Goal: Navigation & Orientation: Find specific page/section

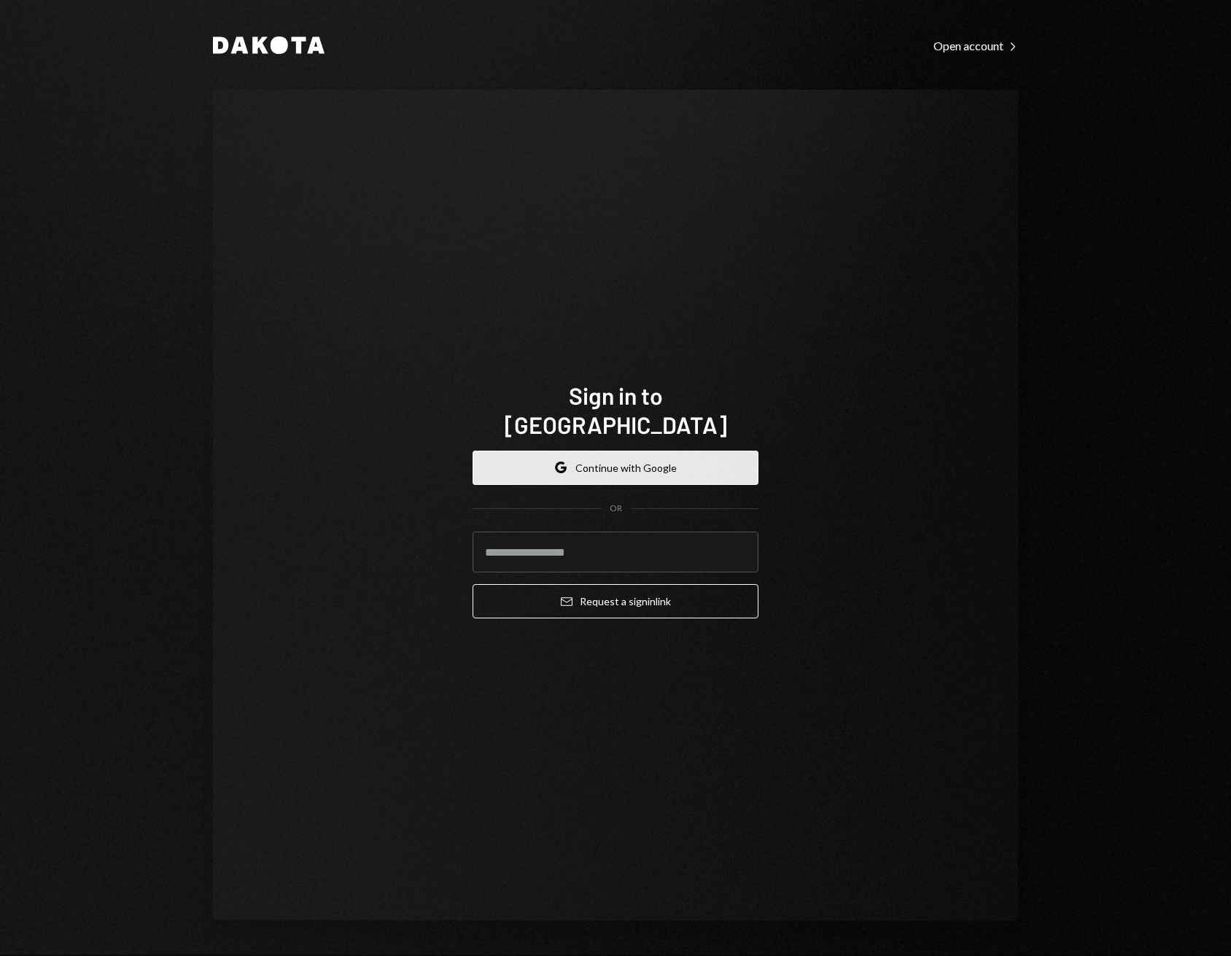
click at [656, 461] on button "Google Continue with Google" at bounding box center [615, 468] width 286 height 34
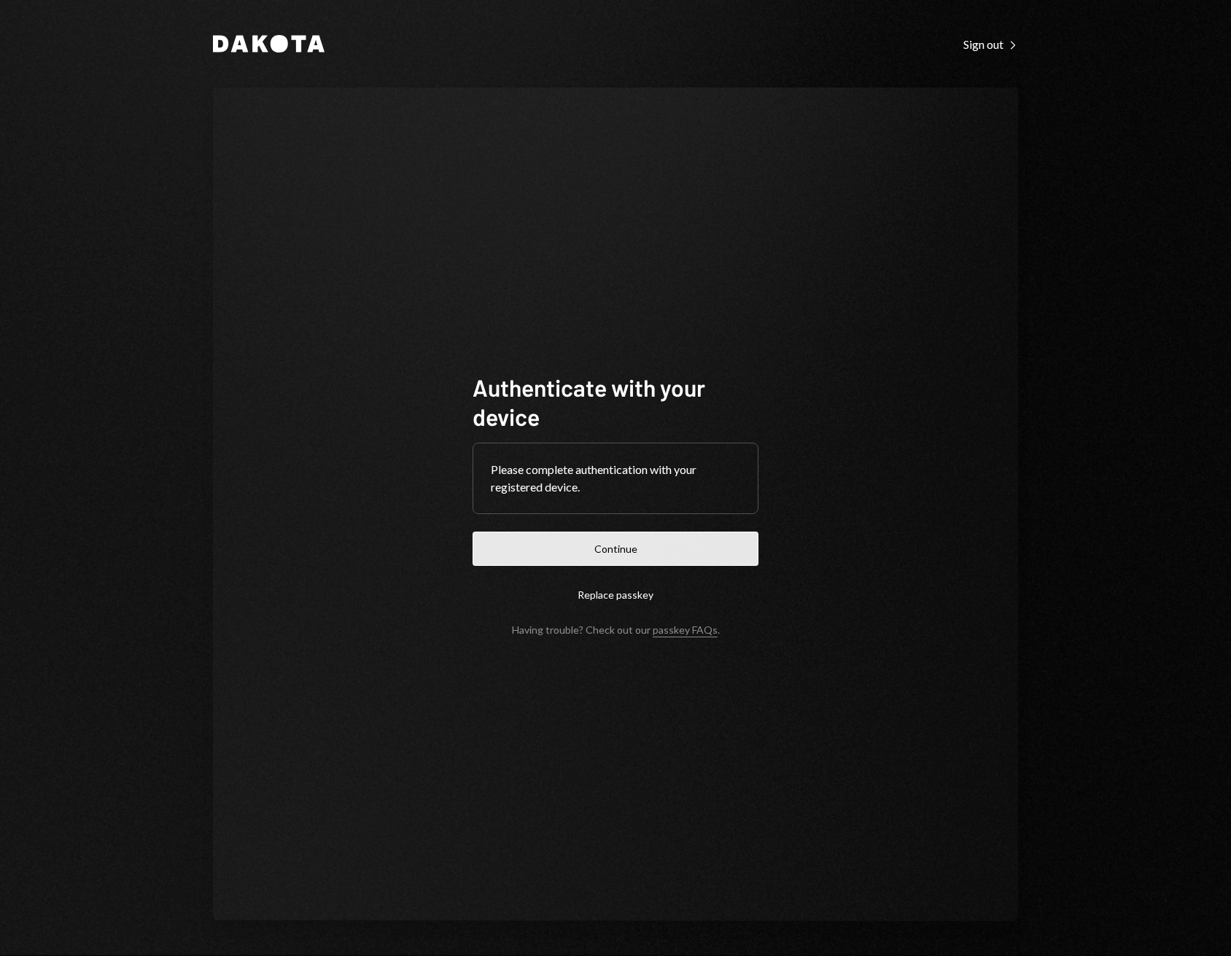
click at [653, 546] on button "Continue" at bounding box center [615, 549] width 286 height 34
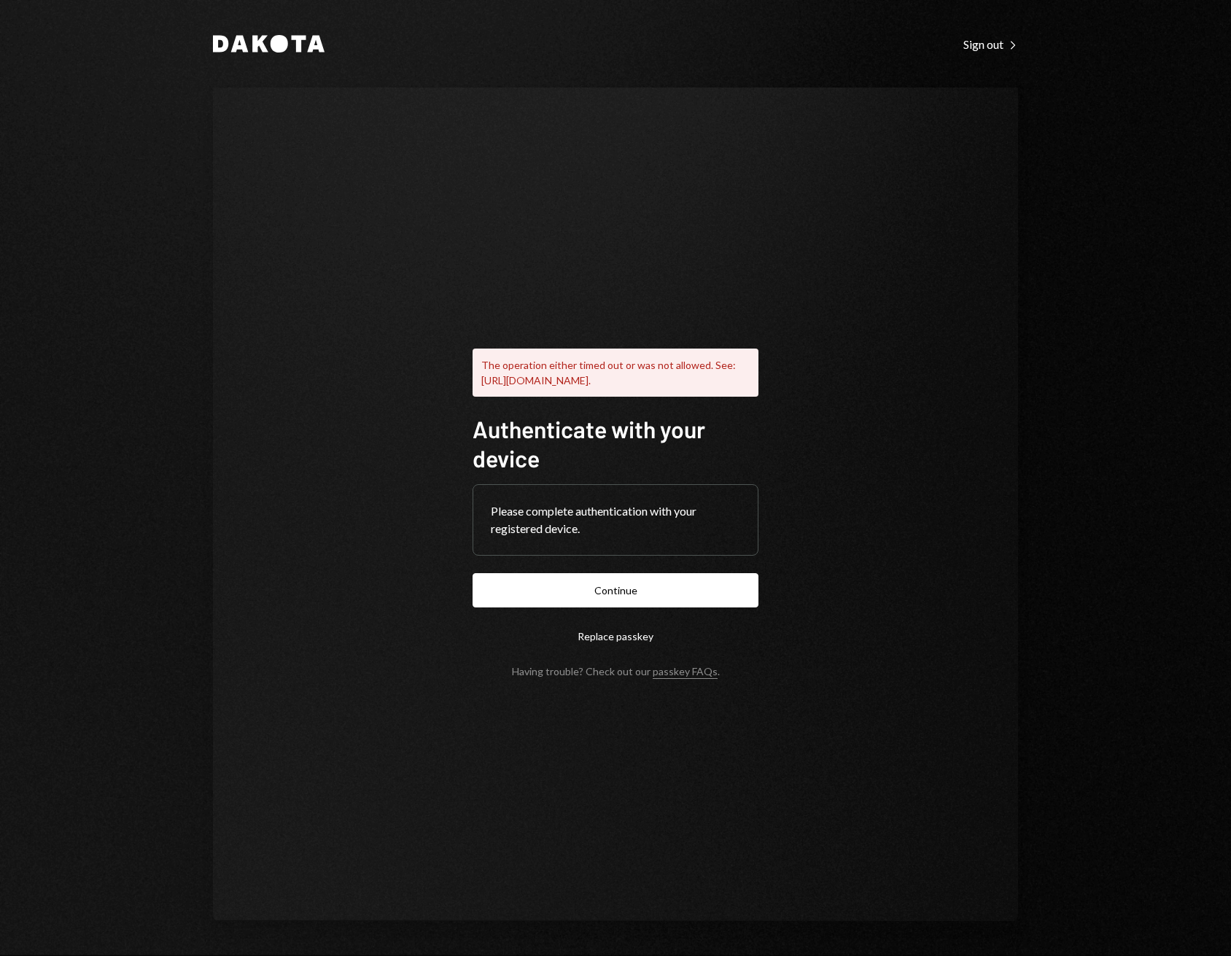
click at [615, 627] on button "Replace passkey" at bounding box center [615, 636] width 286 height 34
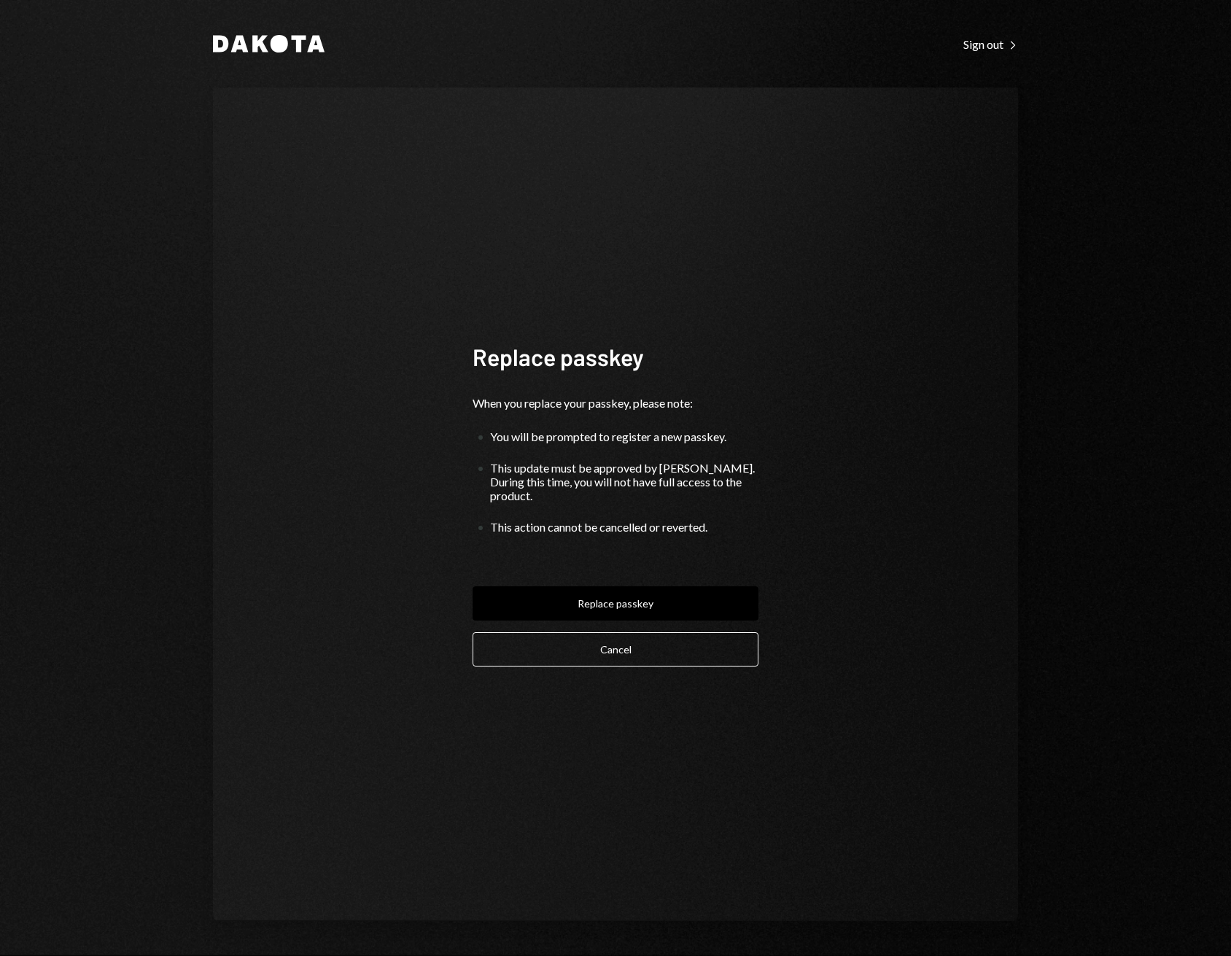
drag, startPoint x: 615, startPoint y: 627, endPoint x: 604, endPoint y: 752, distance: 125.1
click at [713, 680] on div "Replace passkey When you replace your passkey, please note: You will be prompte…" at bounding box center [615, 504] width 321 height 441
click at [607, 648] on button "Cancel" at bounding box center [615, 649] width 286 height 34
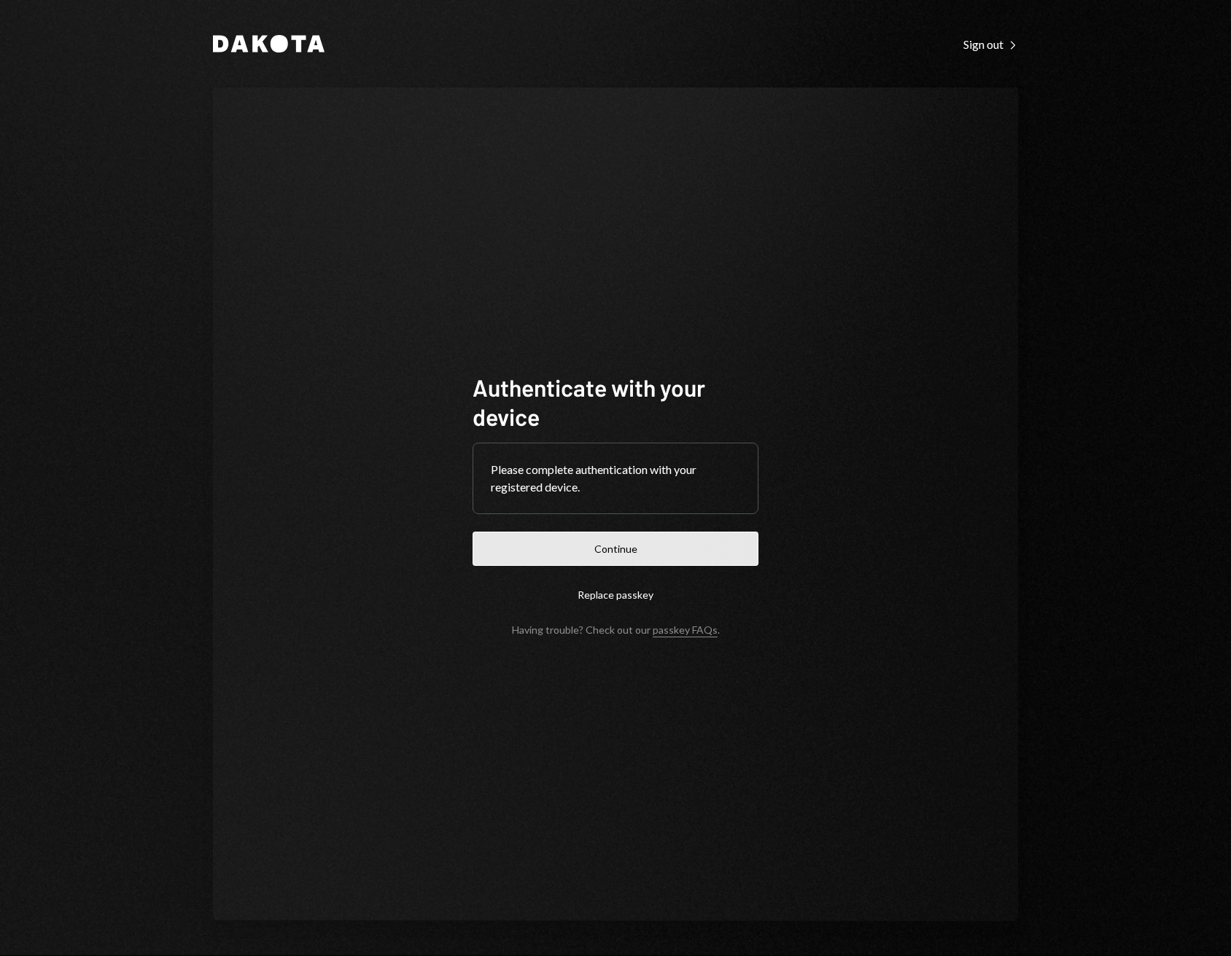
click at [635, 537] on button "Continue" at bounding box center [615, 549] width 286 height 34
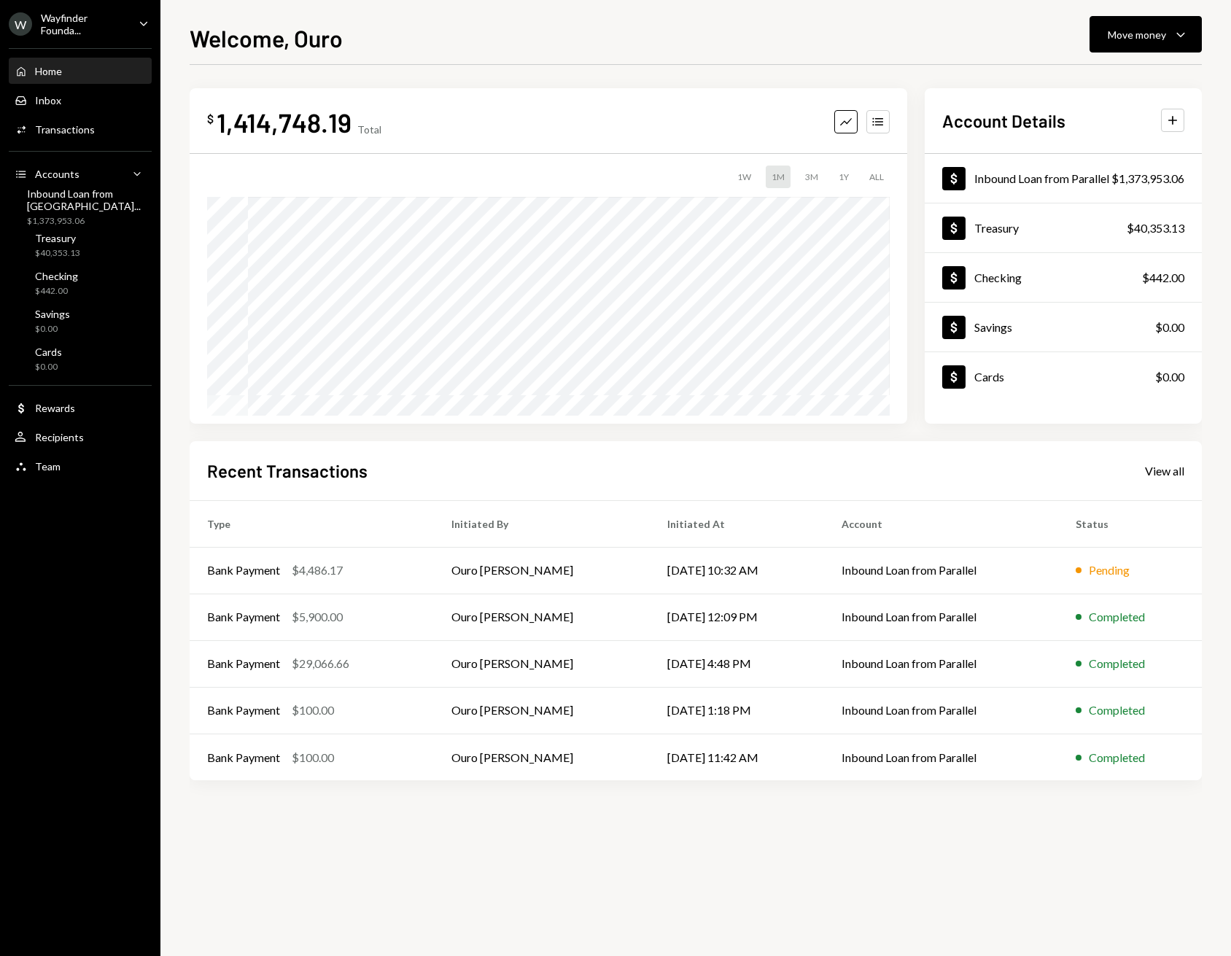
drag, startPoint x: 601, startPoint y: 110, endPoint x: 656, endPoint y: 152, distance: 69.7
click at [656, 153] on div at bounding box center [548, 153] width 717 height 1
click at [89, 34] on div "Wayfinder Founda..." at bounding box center [84, 24] width 86 height 25
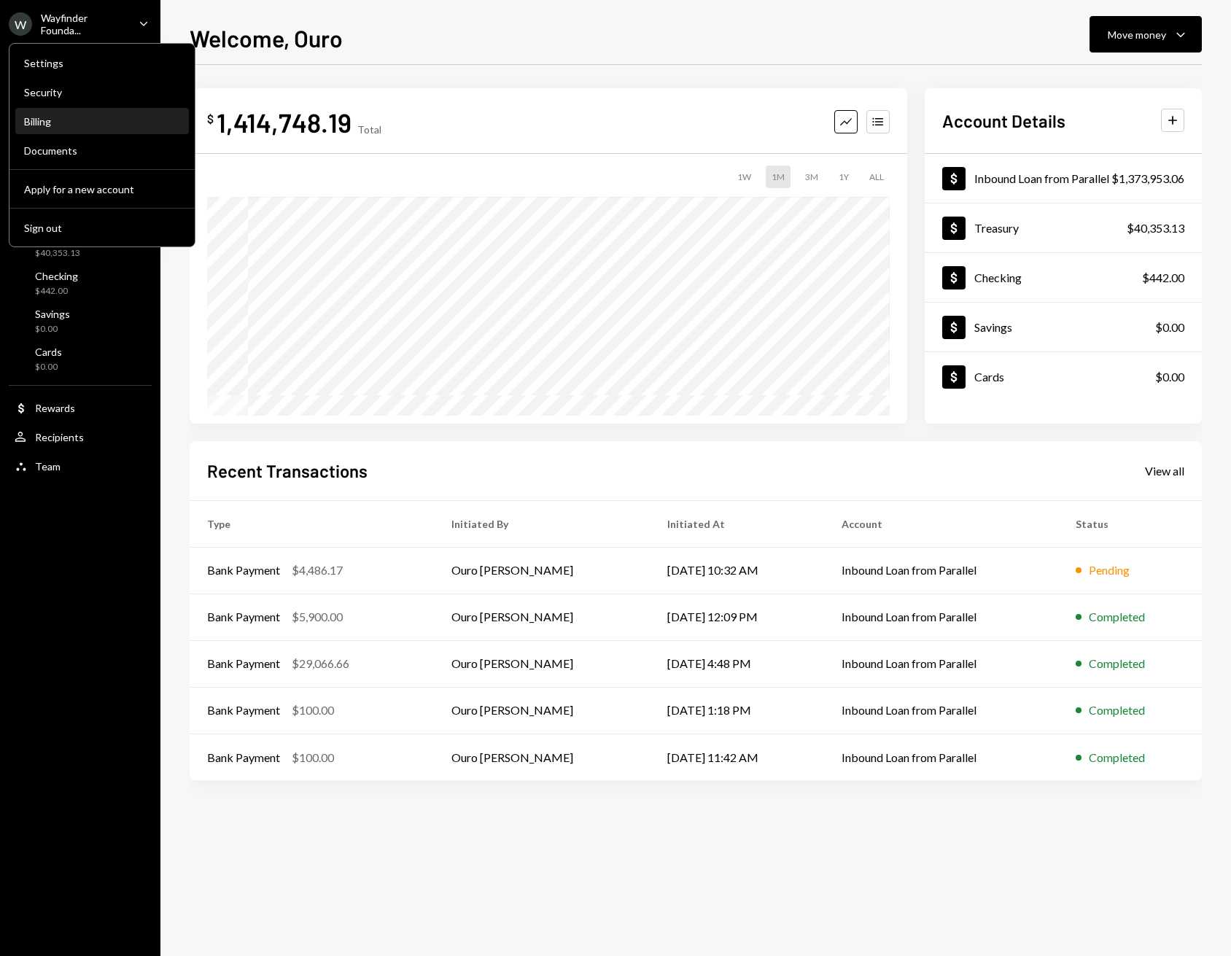
click at [39, 126] on div "Billing" at bounding box center [102, 121] width 156 height 12
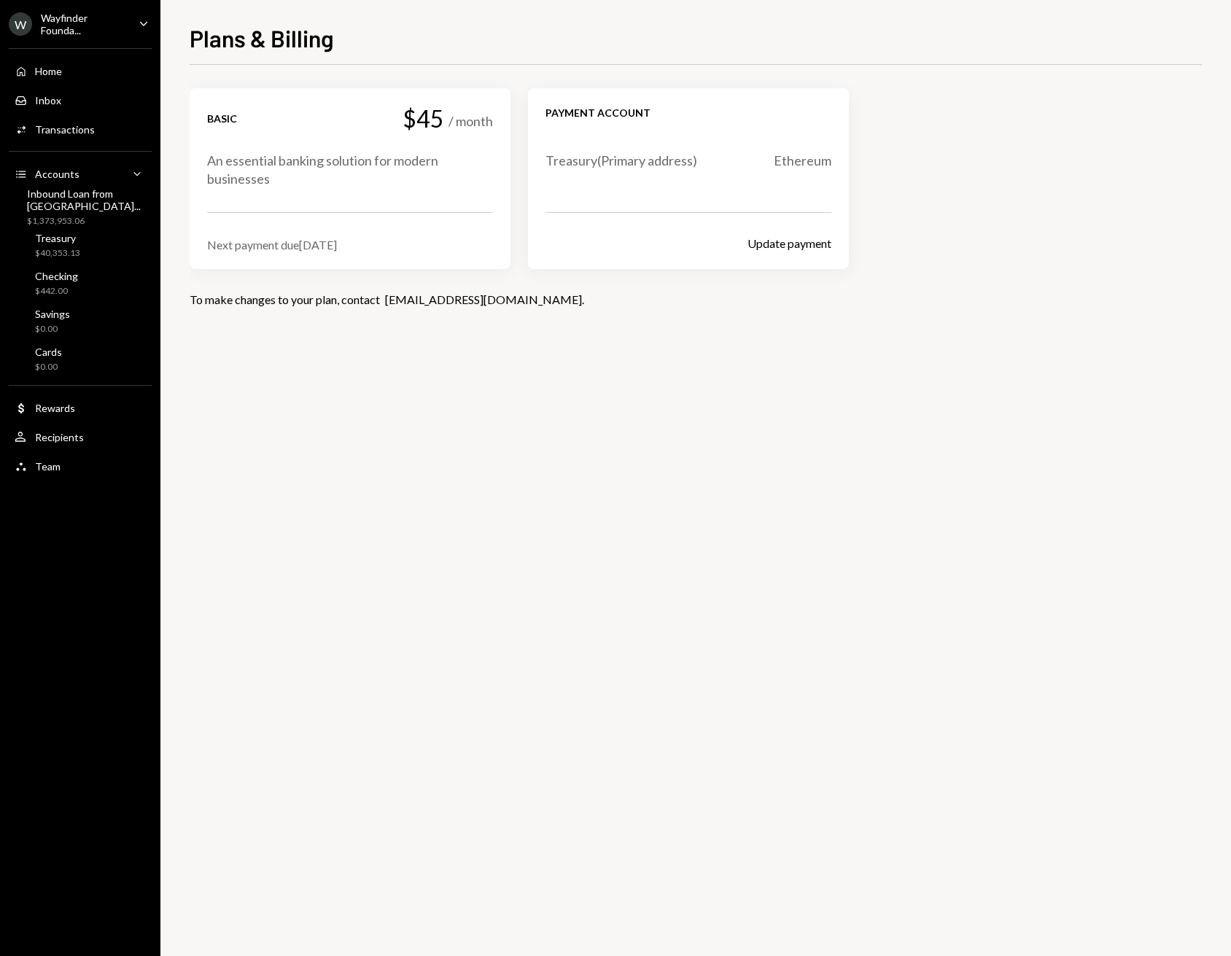
click at [72, 35] on div "Wayfinder Founda..." at bounding box center [84, 24] width 86 height 25
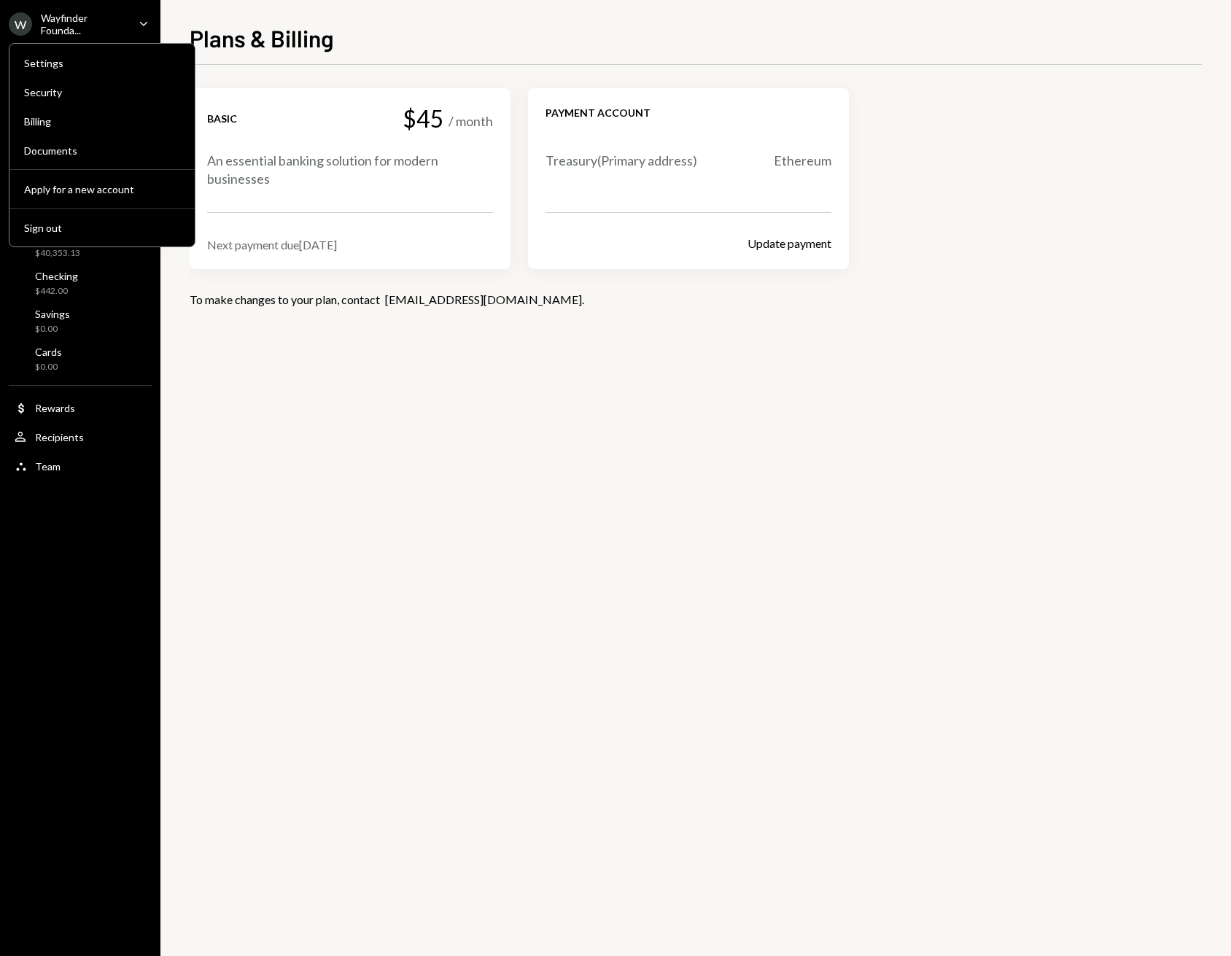
click at [33, 77] on div "Settings Security Billing Documents Apply for a new account Sign out" at bounding box center [102, 145] width 187 height 204
click at [35, 70] on div "Settings" at bounding box center [102, 63] width 156 height 25
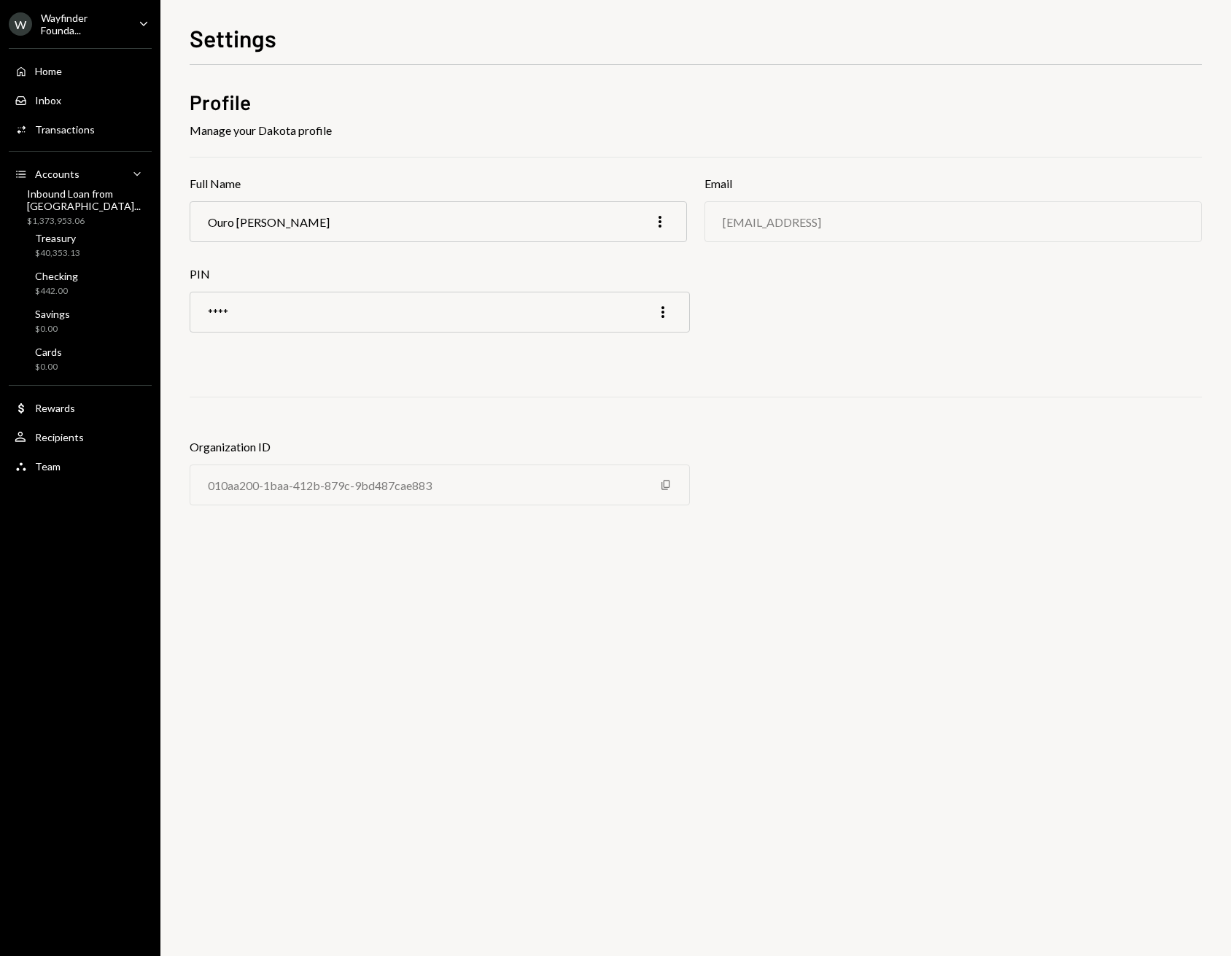
click at [63, 32] on div "Wayfinder Founda..." at bounding box center [84, 24] width 86 height 25
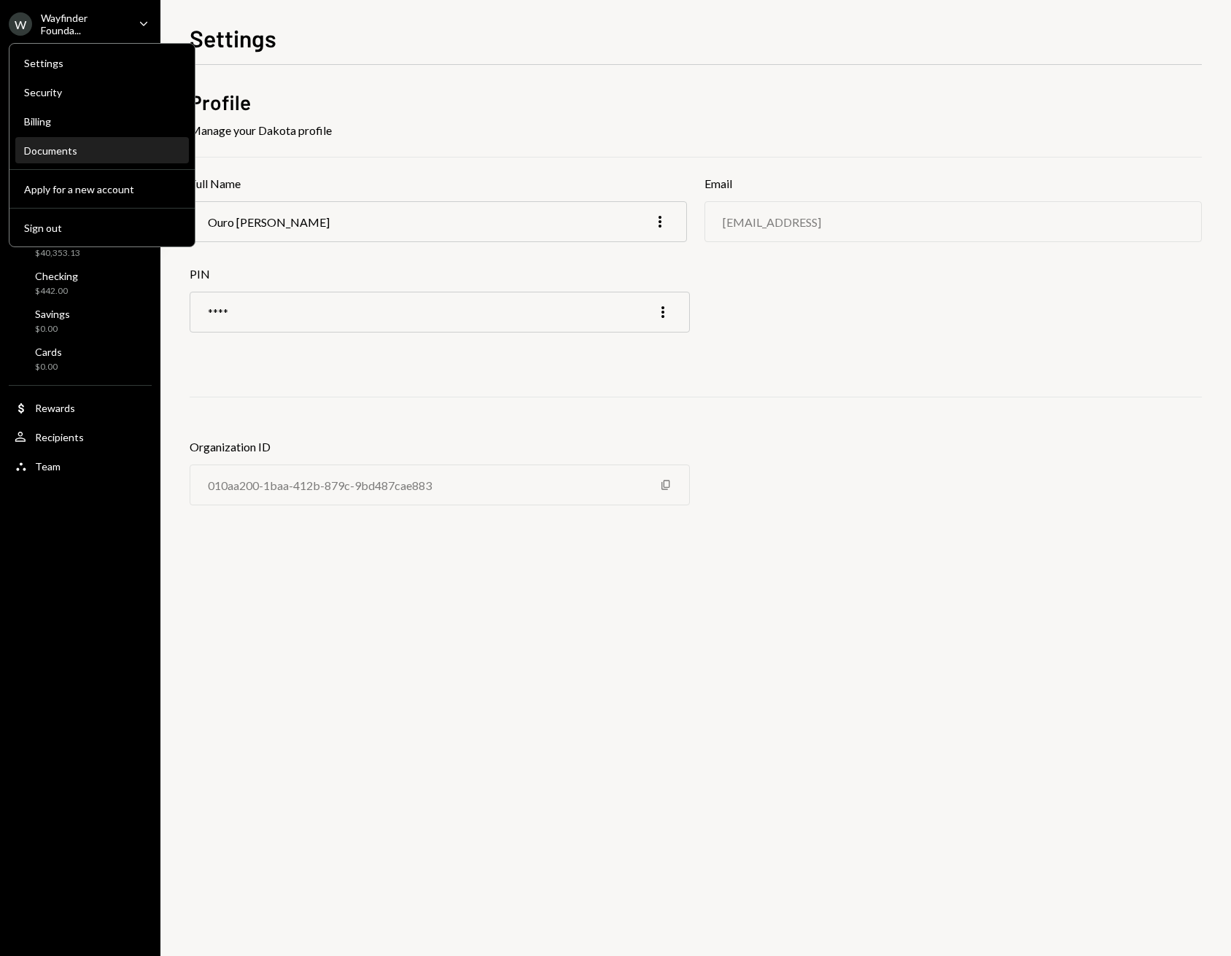
click at [56, 147] on div "Documents" at bounding box center [102, 150] width 156 height 12
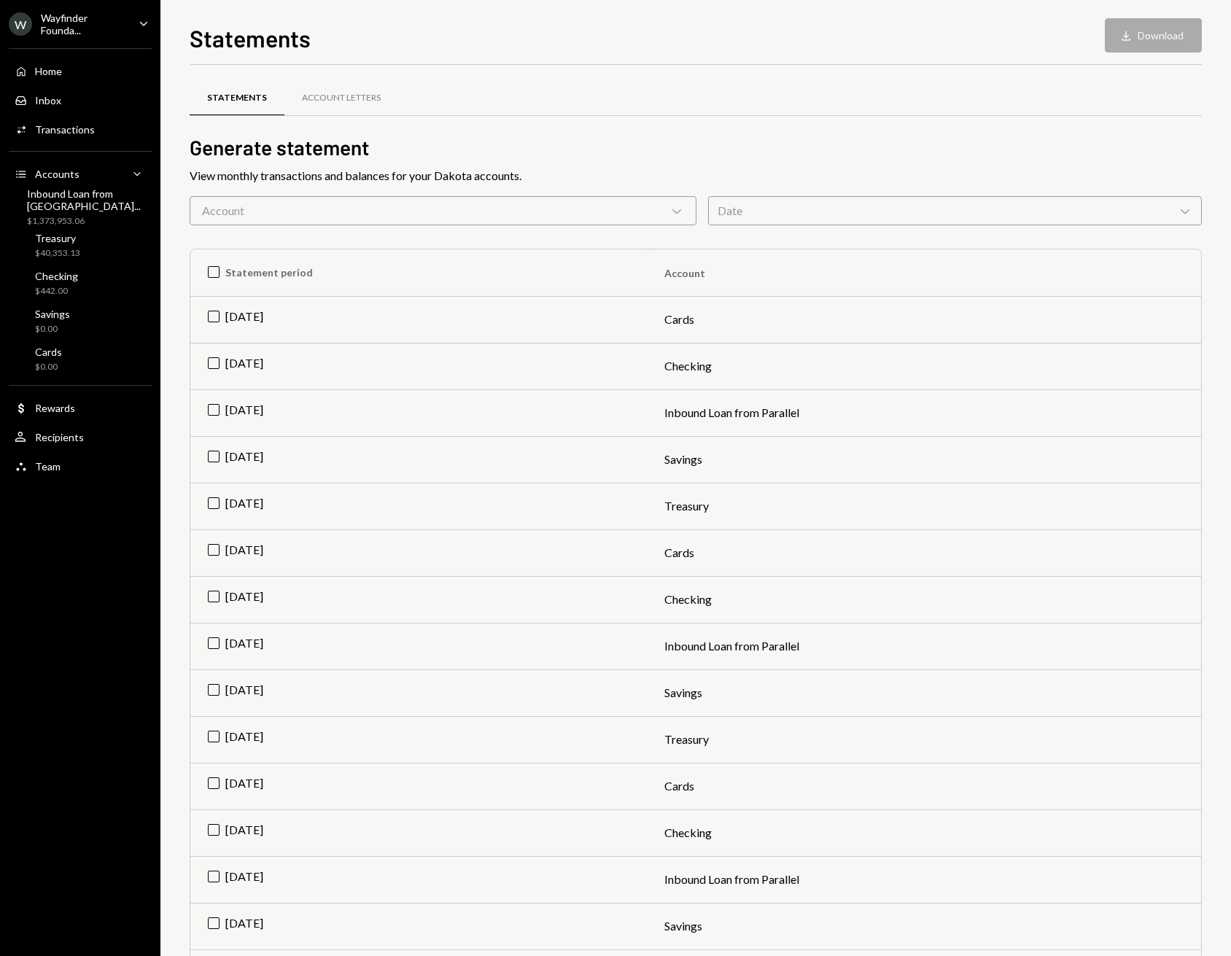
click at [99, 15] on div "Wayfinder Founda..." at bounding box center [84, 24] width 86 height 25
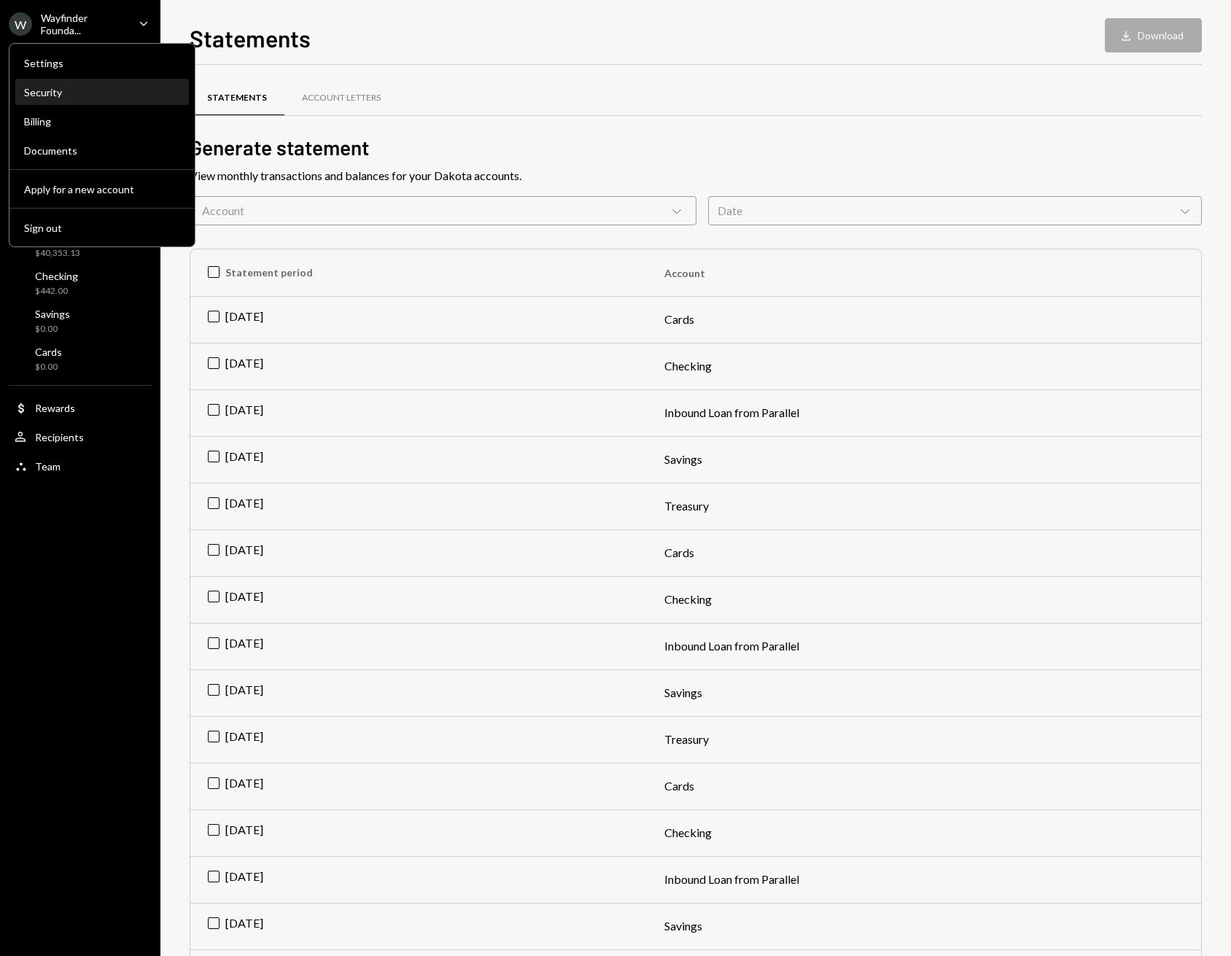
click at [50, 96] on div "Security" at bounding box center [102, 92] width 156 height 12
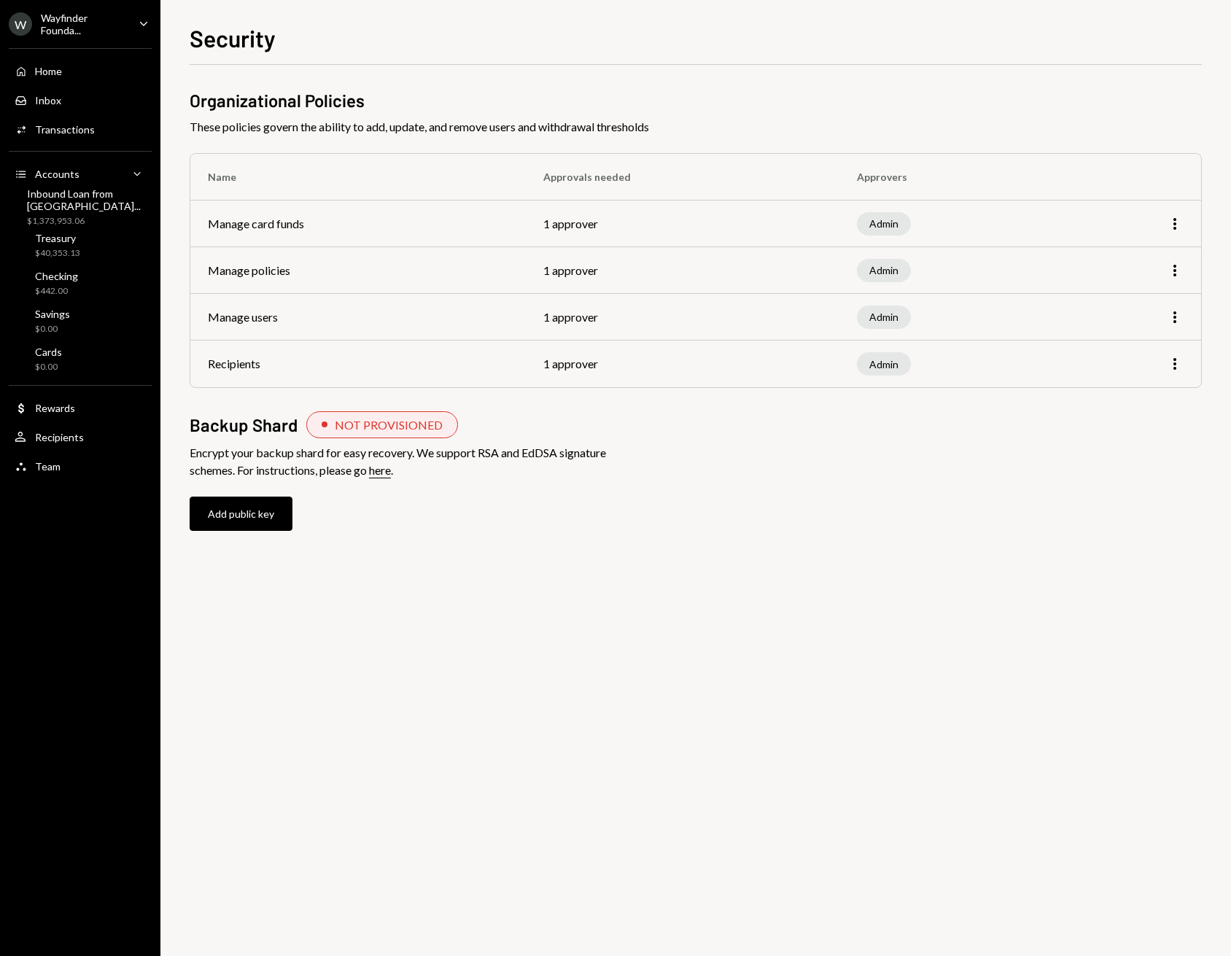
click at [87, 15] on div "Wayfinder Founda..." at bounding box center [84, 24] width 86 height 25
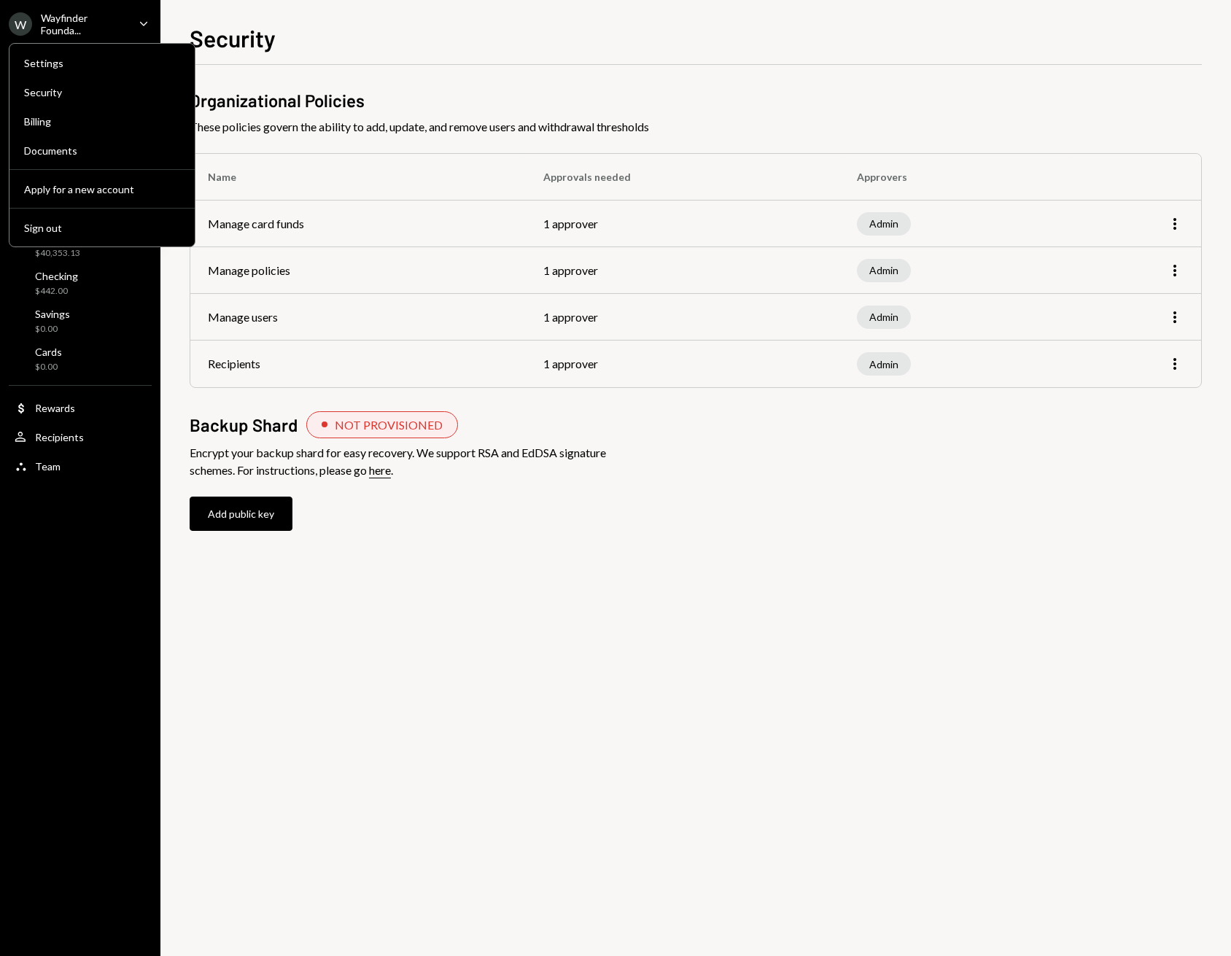
click at [87, 15] on div "Wayfinder Founda..." at bounding box center [84, 24] width 86 height 25
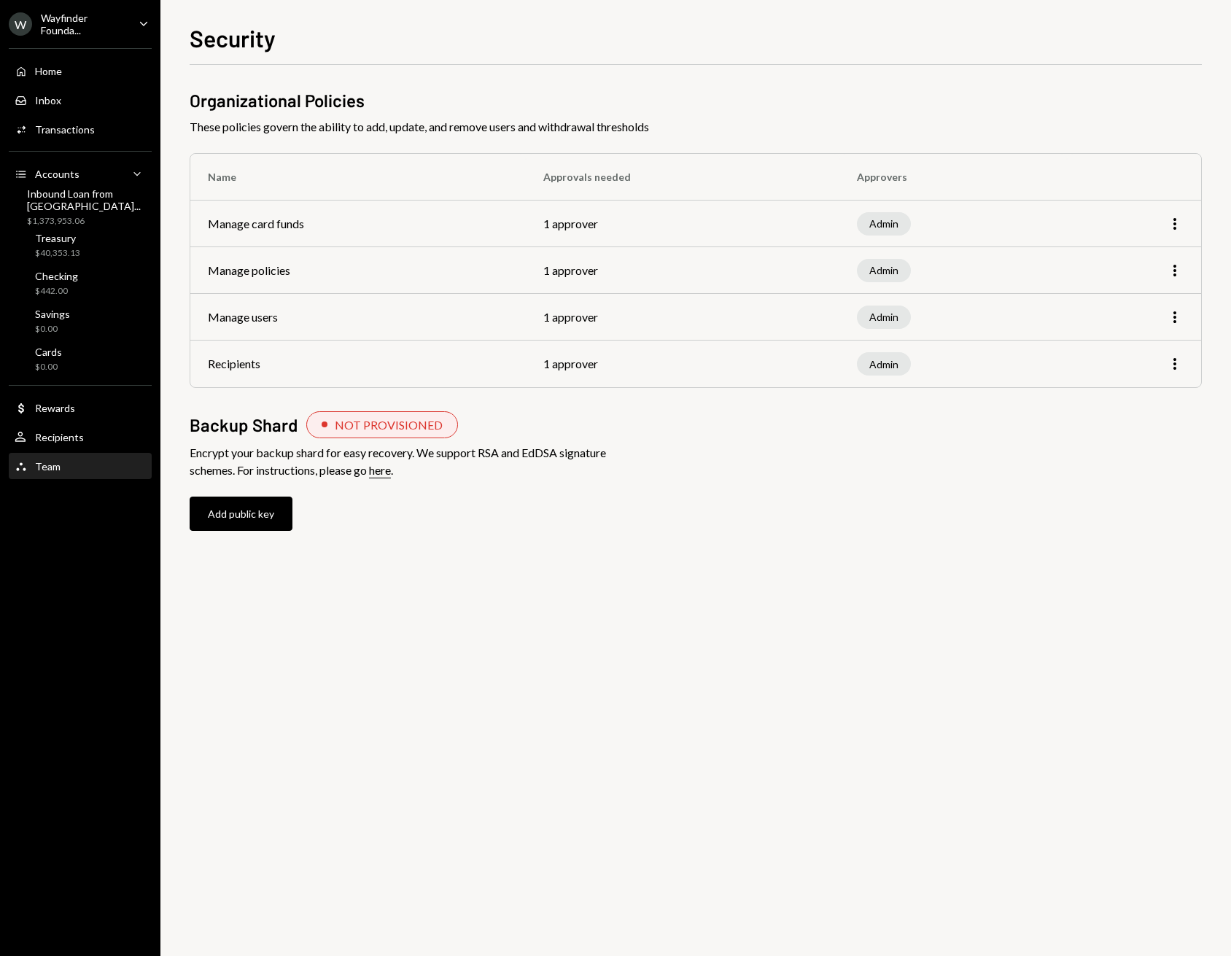
click at [55, 469] on div "Team" at bounding box center [48, 466] width 26 height 12
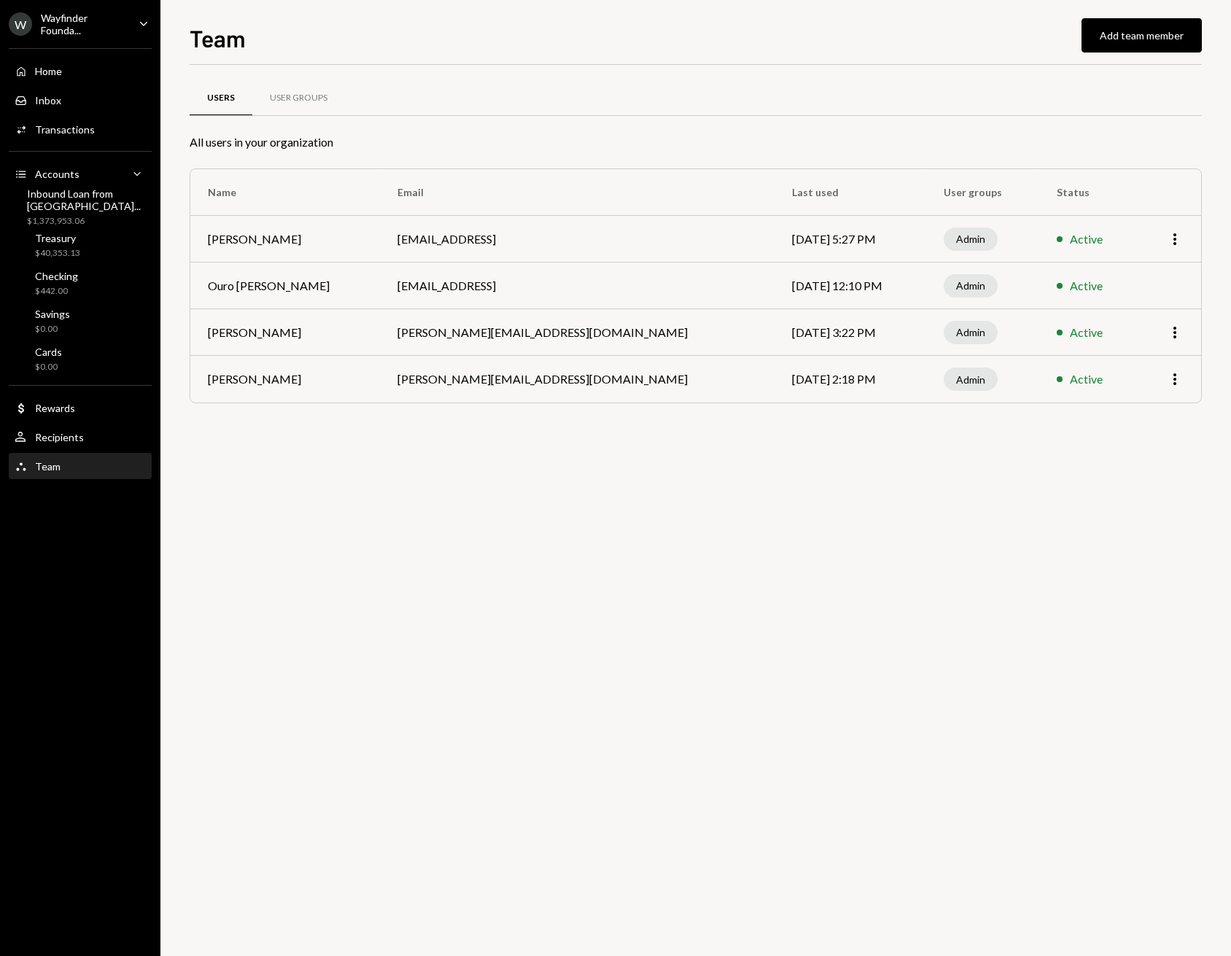
click at [33, 465] on div "Team Team" at bounding box center [38, 466] width 46 height 13
click at [63, 27] on div "Wayfinder Founda..." at bounding box center [84, 24] width 86 height 25
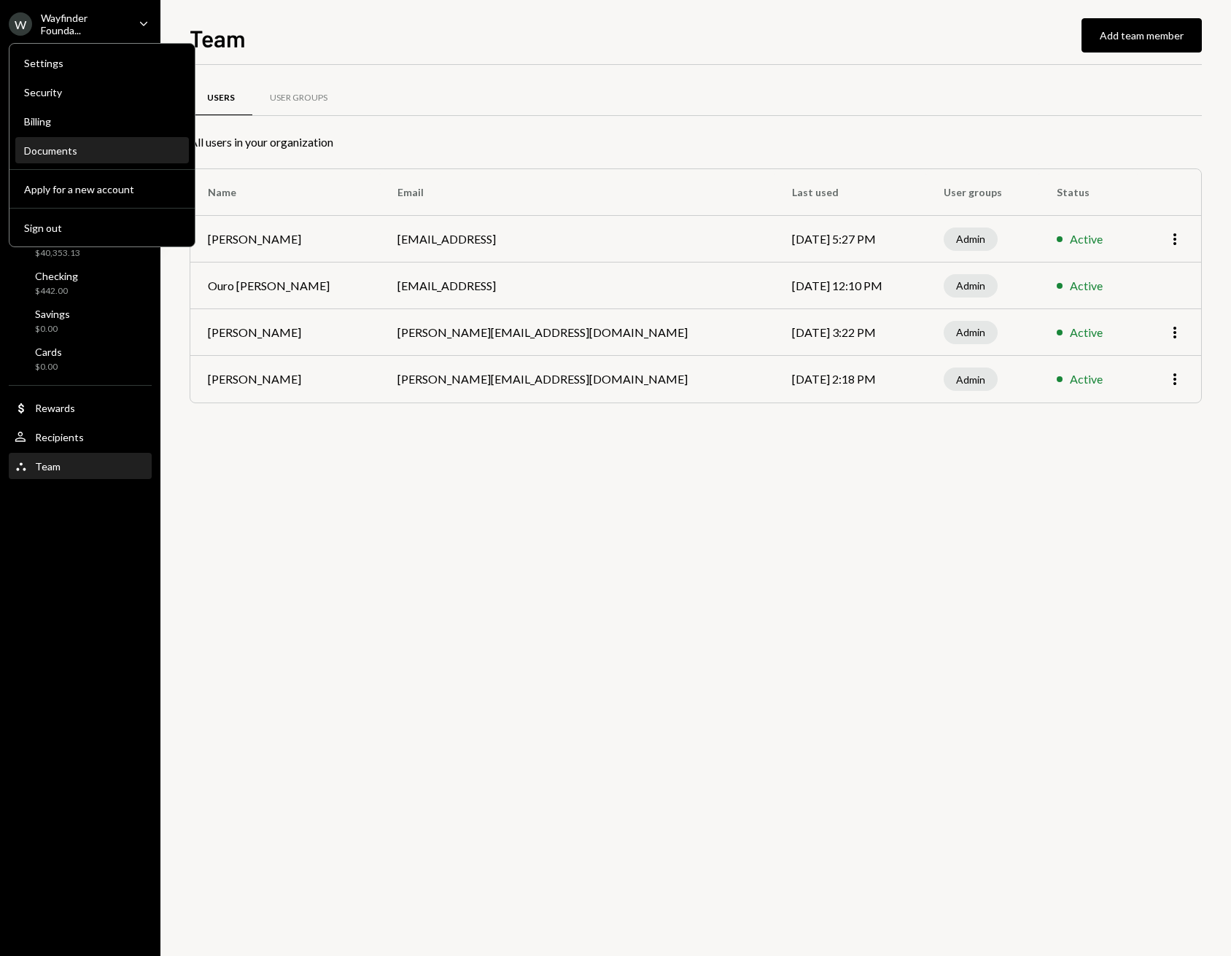
click at [47, 147] on div "Documents" at bounding box center [102, 150] width 156 height 12
